Goal: Navigation & Orientation: Go to known website

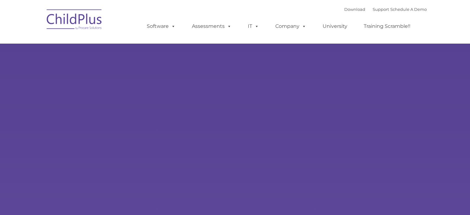
type input ""
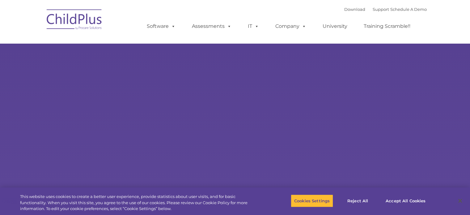
select select "MEDIUM"
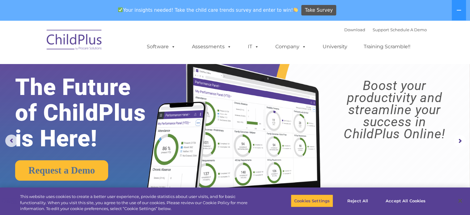
click at [74, 40] on img at bounding box center [75, 40] width 62 height 31
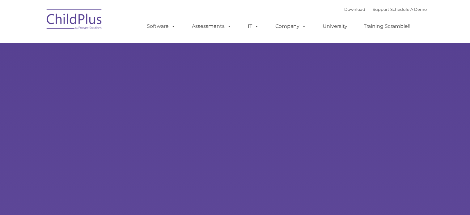
type input ""
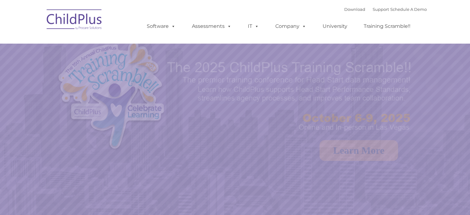
select select "MEDIUM"
